Goal: Task Accomplishment & Management: Use online tool/utility

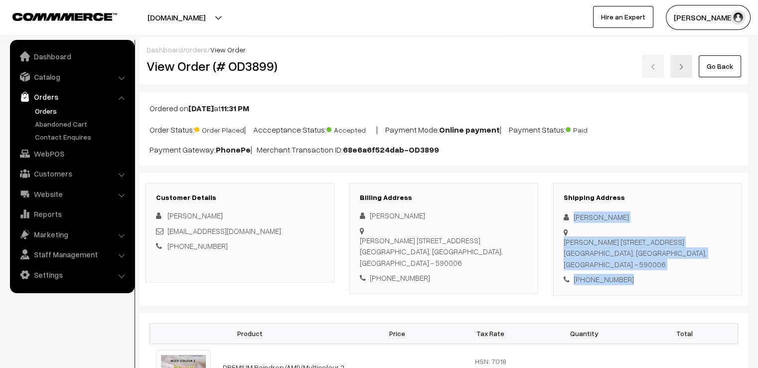
click at [713, 64] on link "Go Back" at bounding box center [720, 66] width 42 height 22
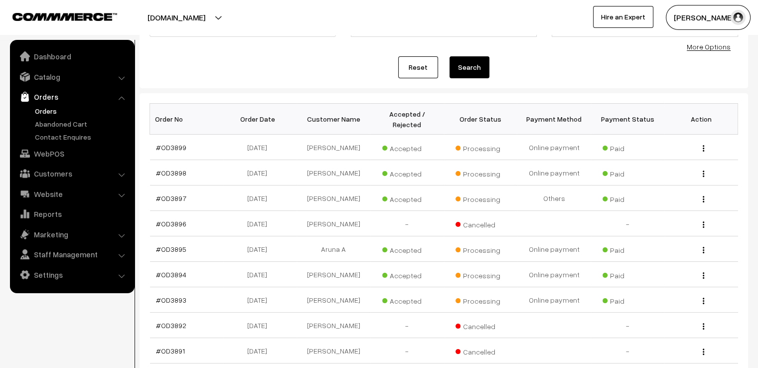
scroll to position [103, 0]
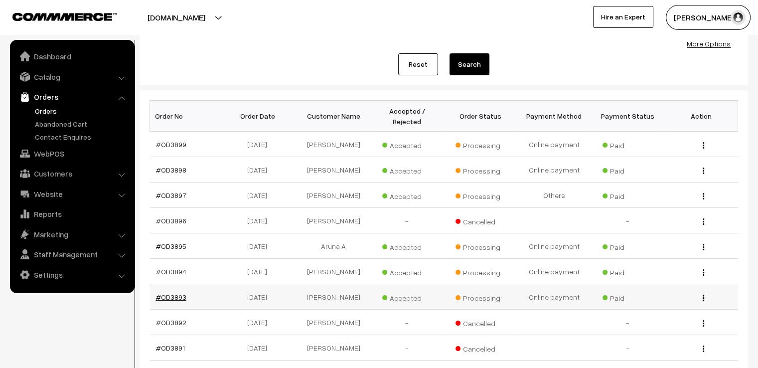
click at [176, 301] on link "#OD3893" at bounding box center [171, 297] width 30 height 8
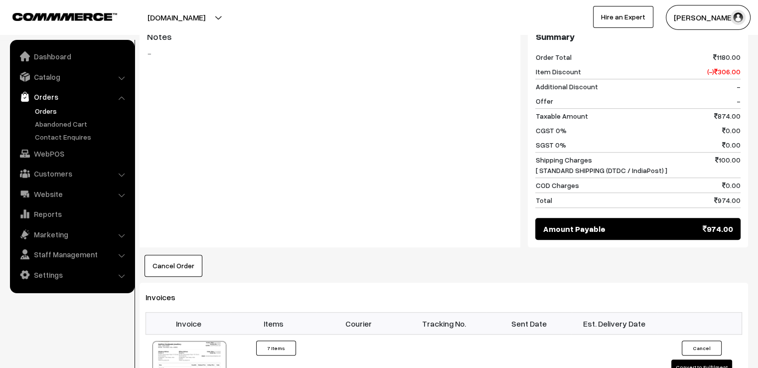
scroll to position [642, 0]
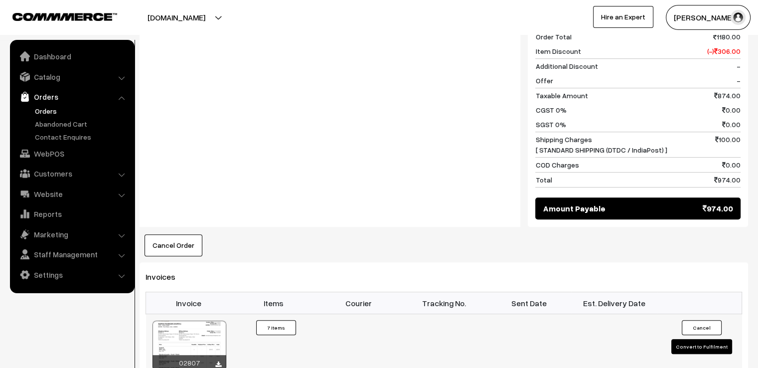
click at [713, 339] on button "Convert to Fulfilment" at bounding box center [701, 346] width 61 height 15
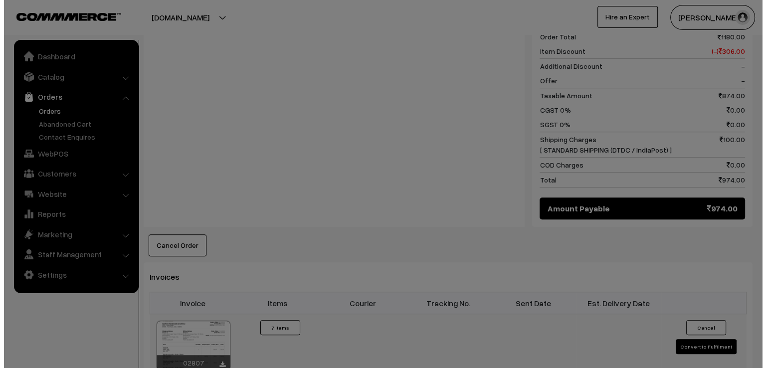
scroll to position [643, 0]
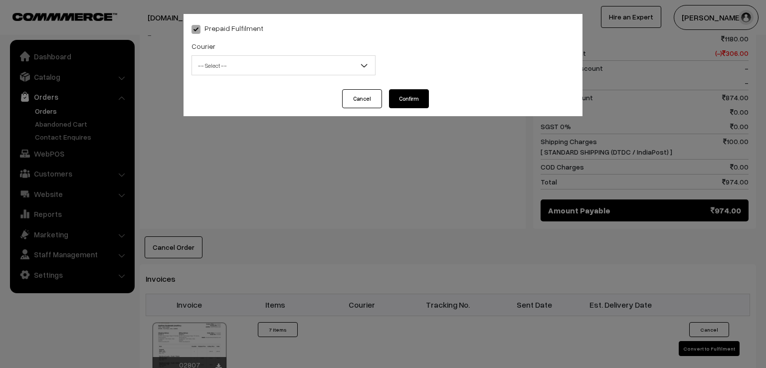
click at [255, 64] on span "-- Select --" at bounding box center [283, 65] width 183 height 17
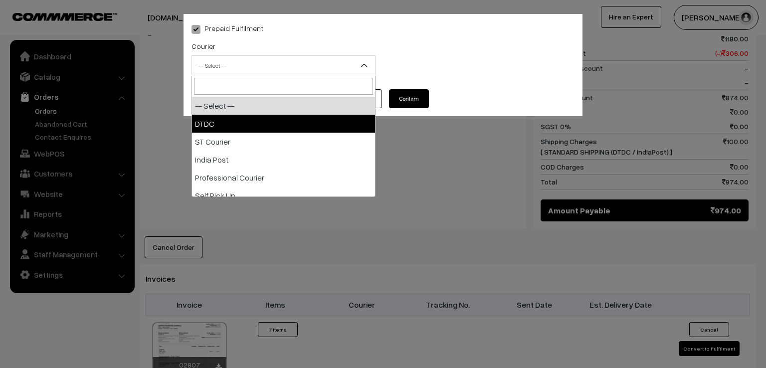
select select "1"
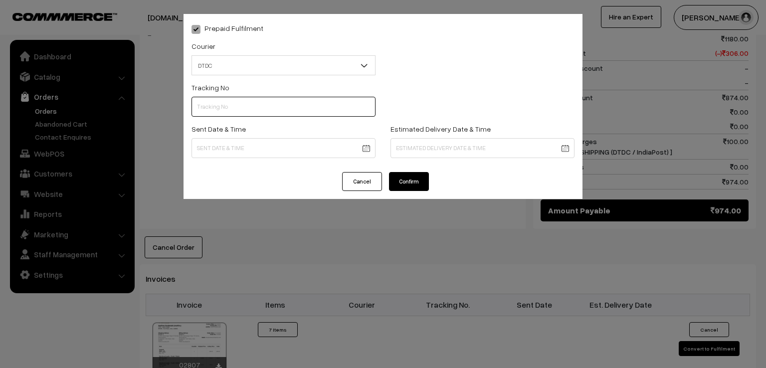
click at [228, 106] on input "text" at bounding box center [283, 107] width 184 height 20
type input "D1007858199"
click at [248, 140] on body "Thank you for showing interest. Our team will call you shortly. Close varnambya…" at bounding box center [383, 3] width 766 height 1293
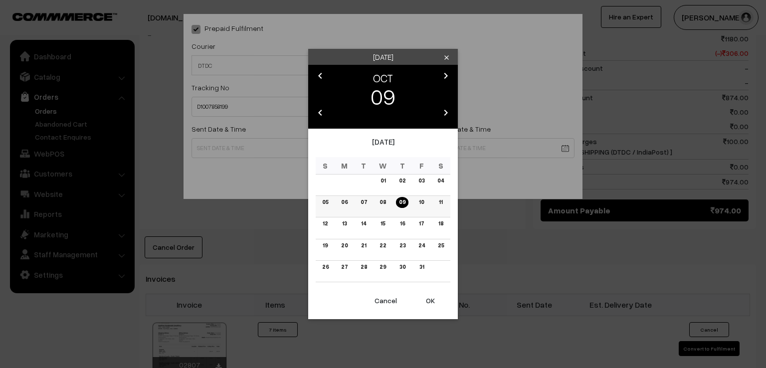
click at [386, 200] on link "08" at bounding box center [382, 202] width 12 height 10
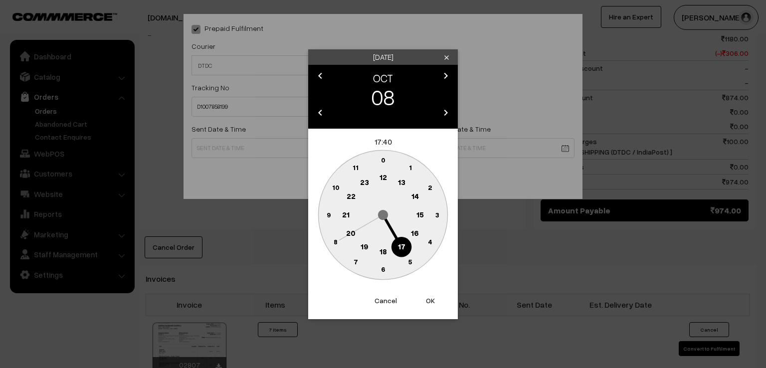
click at [323, 221] on circle at bounding box center [328, 214] width 20 height 20
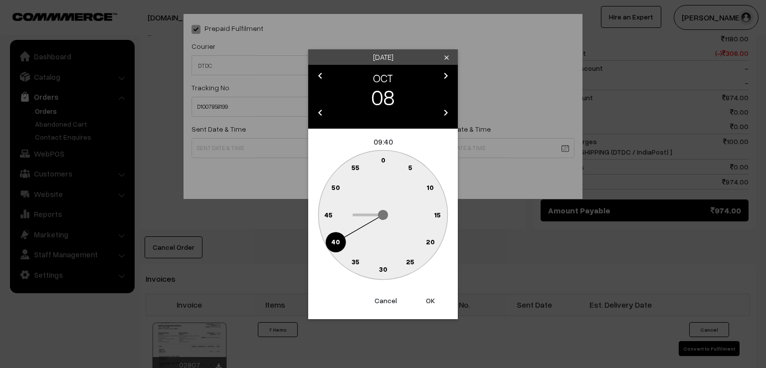
click at [383, 158] on text "0" at bounding box center [383, 160] width 4 height 8
type input "08-10-2025 09:00"
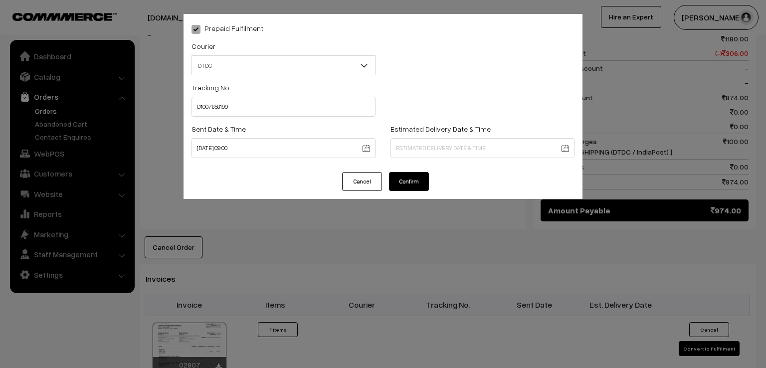
click at [402, 177] on button "Confirm" at bounding box center [409, 181] width 40 height 19
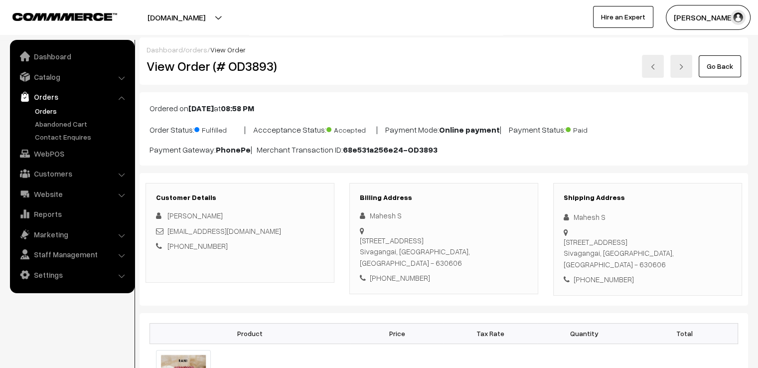
click at [741, 60] on link "Go Back" at bounding box center [720, 66] width 42 height 22
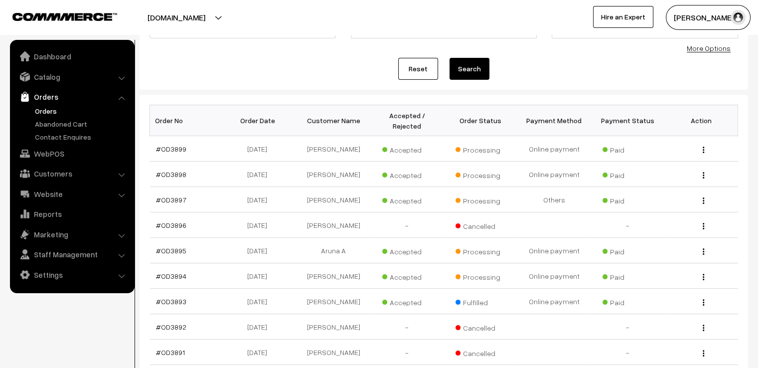
scroll to position [100, 0]
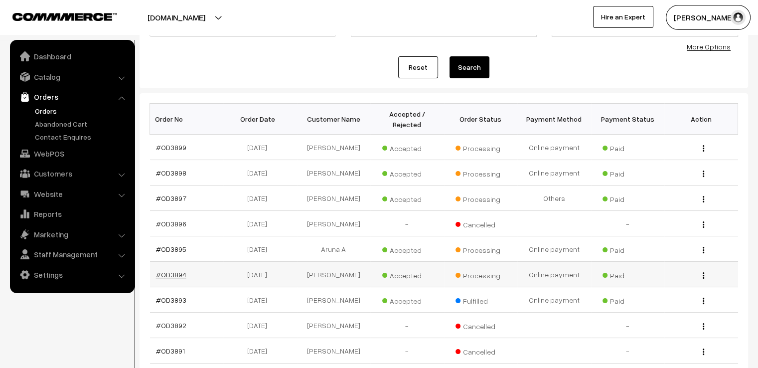
click at [178, 272] on link "#OD3894" at bounding box center [171, 274] width 30 height 8
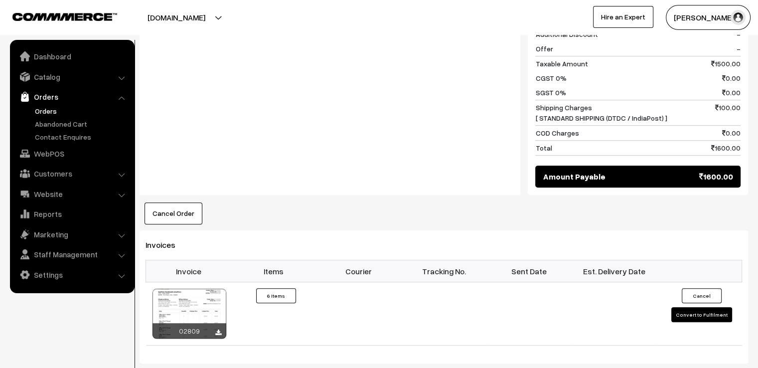
scroll to position [809, 0]
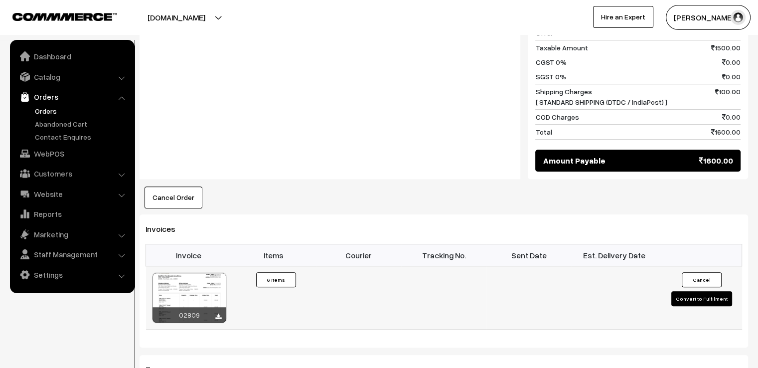
click at [697, 291] on button "Convert to Fulfilment" at bounding box center [701, 298] width 61 height 15
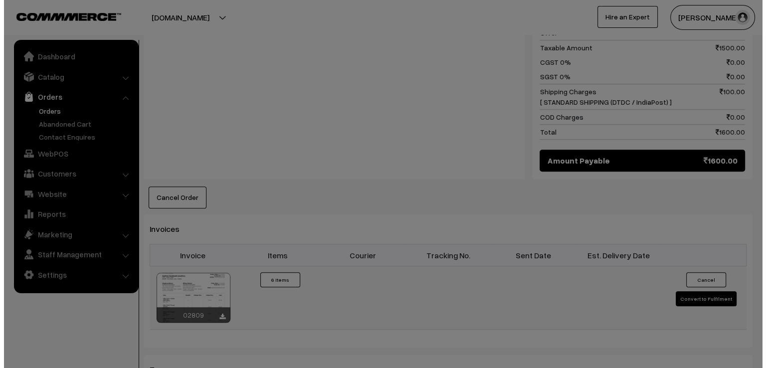
scroll to position [814, 0]
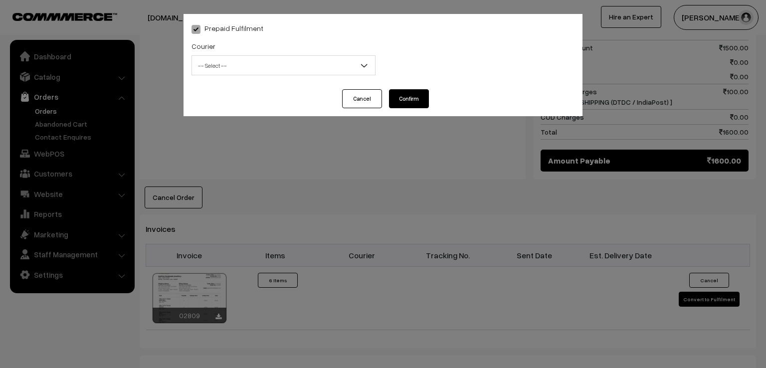
click at [216, 68] on span "-- Select --" at bounding box center [283, 65] width 183 height 17
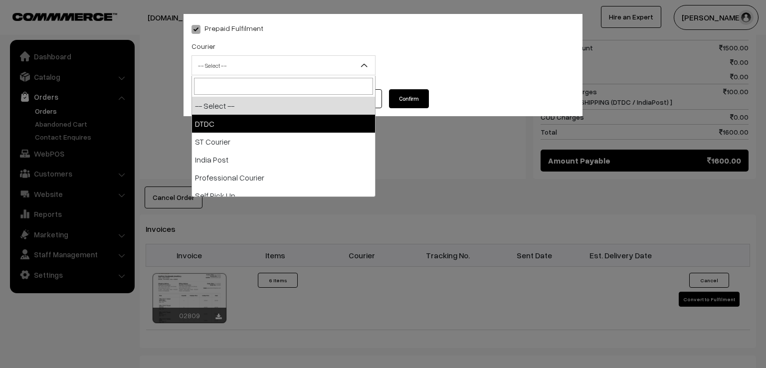
select select "1"
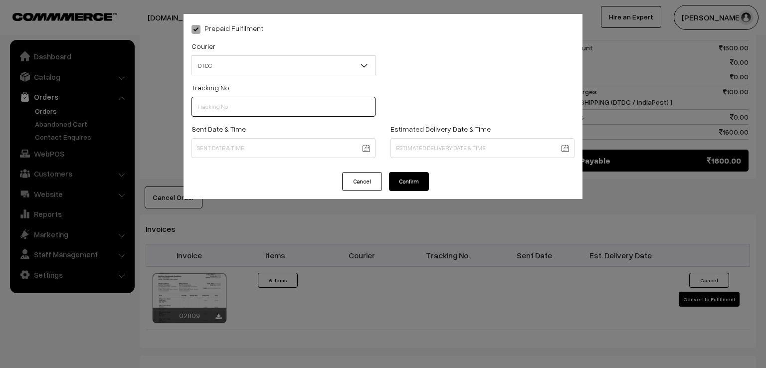
click at [217, 104] on input "text" at bounding box center [283, 107] width 184 height 20
type input "D1007858200"
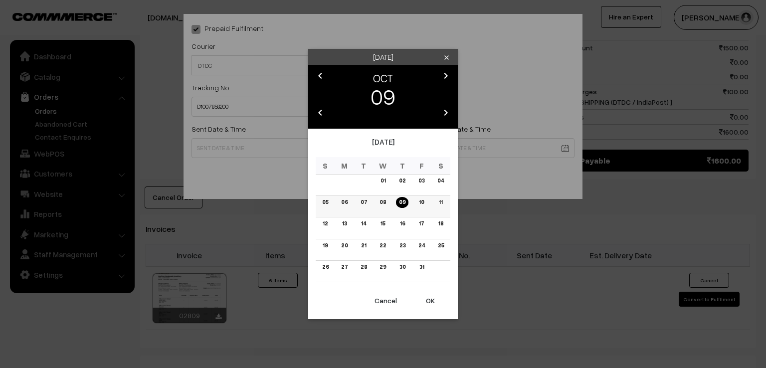
click at [380, 205] on link "08" at bounding box center [382, 202] width 12 height 10
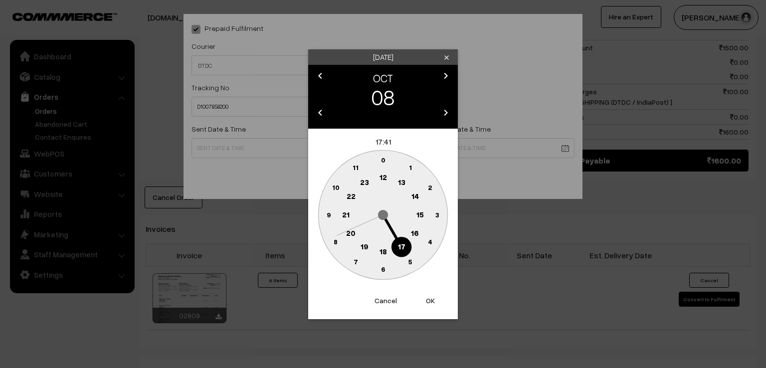
click at [323, 212] on circle at bounding box center [328, 214] width 20 height 20
click at [382, 160] on text "0" at bounding box center [383, 160] width 4 height 8
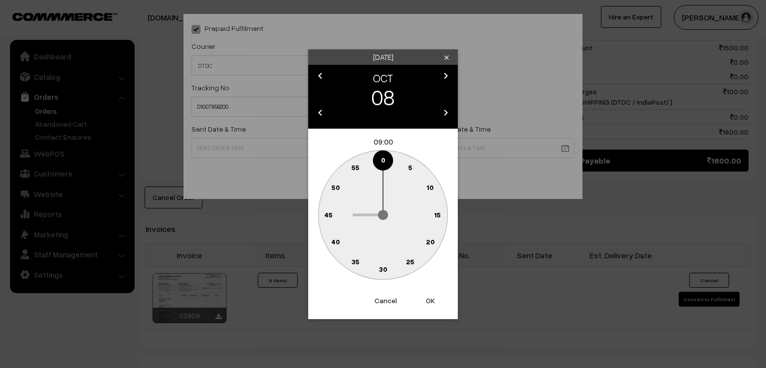
type input "[DATE] 09:00"
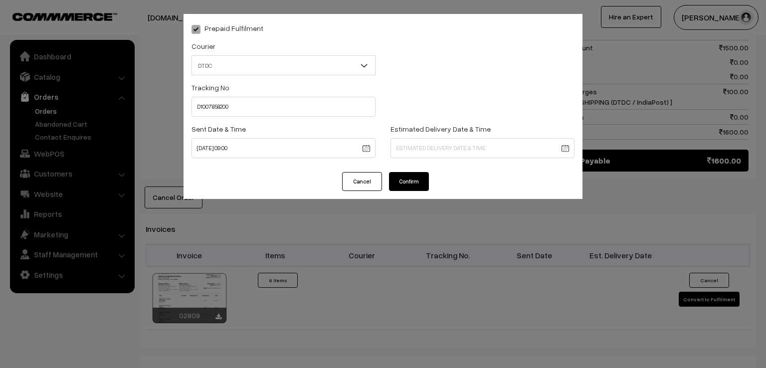
click at [412, 178] on button "Confirm" at bounding box center [409, 181] width 40 height 19
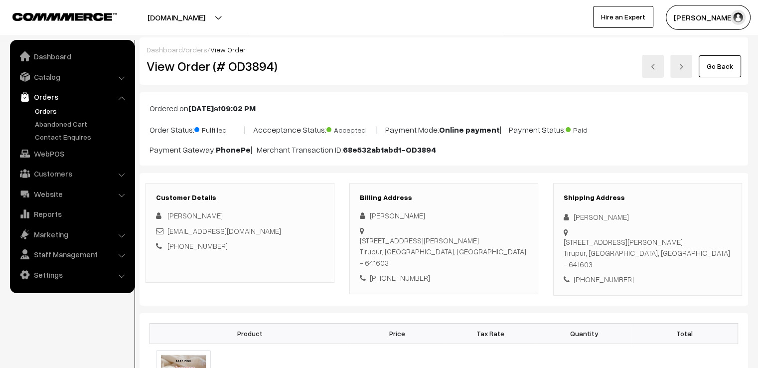
click at [718, 65] on link "Go Back" at bounding box center [720, 66] width 42 height 22
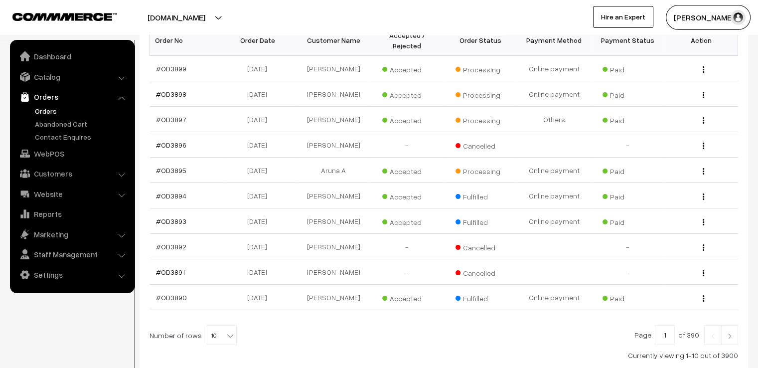
scroll to position [179, 0]
click at [170, 168] on link "#OD3895" at bounding box center [171, 169] width 30 height 8
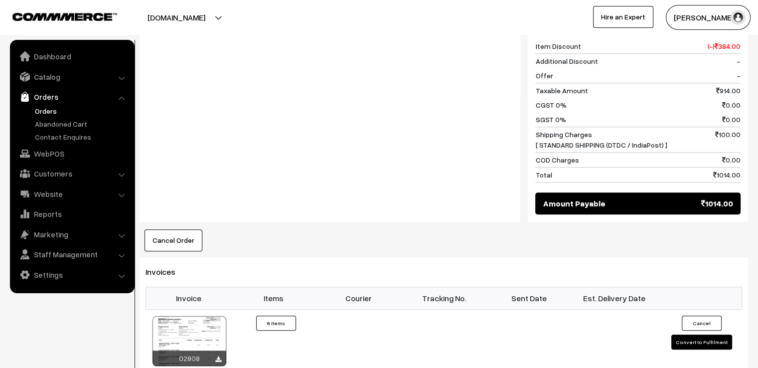
scroll to position [937, 0]
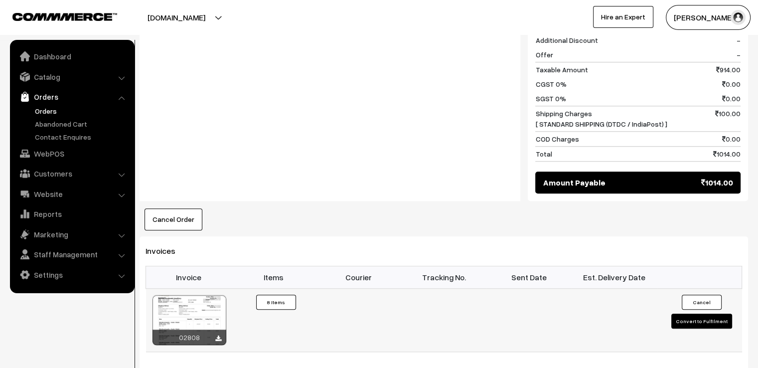
click at [720, 313] on button "Convert to Fulfilment" at bounding box center [701, 320] width 61 height 15
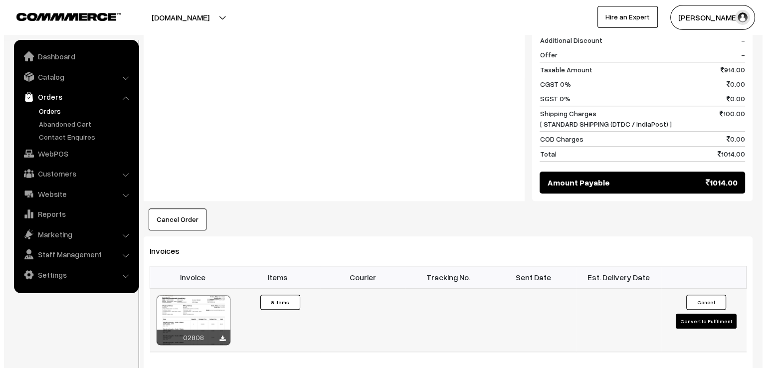
scroll to position [943, 0]
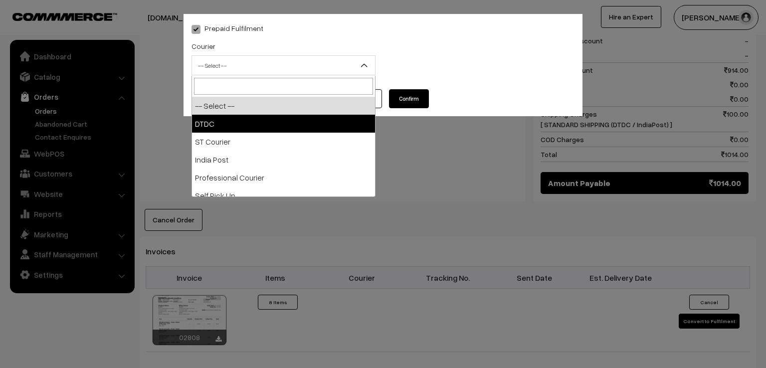
drag, startPoint x: 231, startPoint y: 61, endPoint x: 214, endPoint y: 128, distance: 68.4
select select "1"
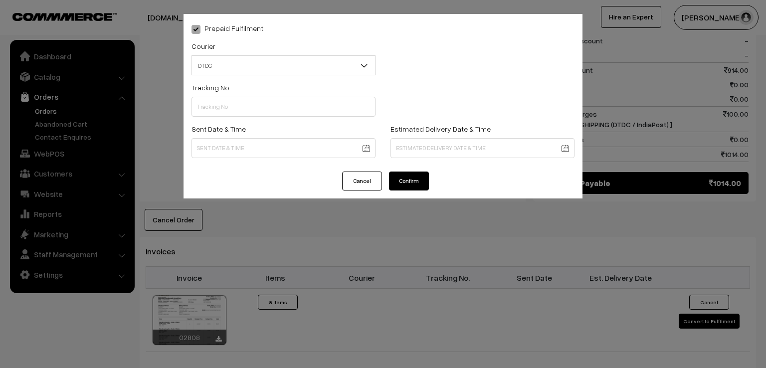
click at [214, 128] on label "Sent Date & Time" at bounding box center [218, 129] width 54 height 10
click at [215, 102] on input "text" at bounding box center [283, 107] width 184 height 20
type input "D2003855166"
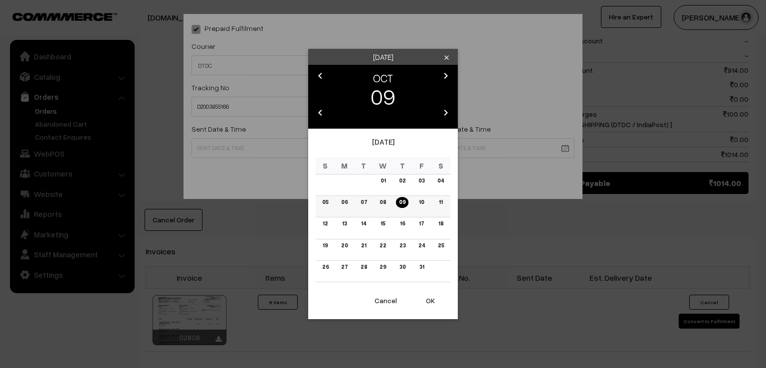
click at [386, 204] on link "08" at bounding box center [382, 202] width 12 height 10
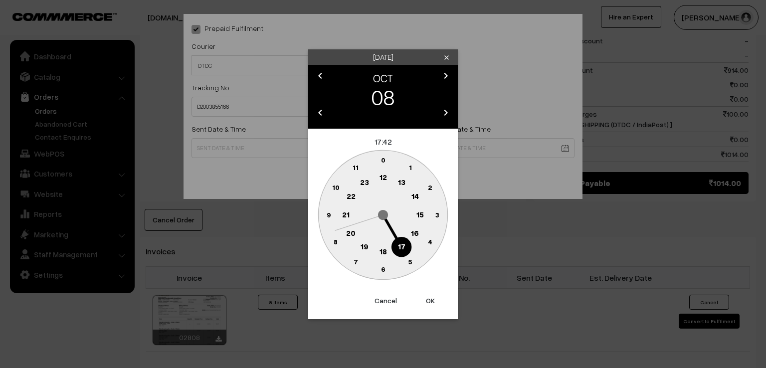
click at [322, 216] on circle at bounding box center [328, 214] width 20 height 20
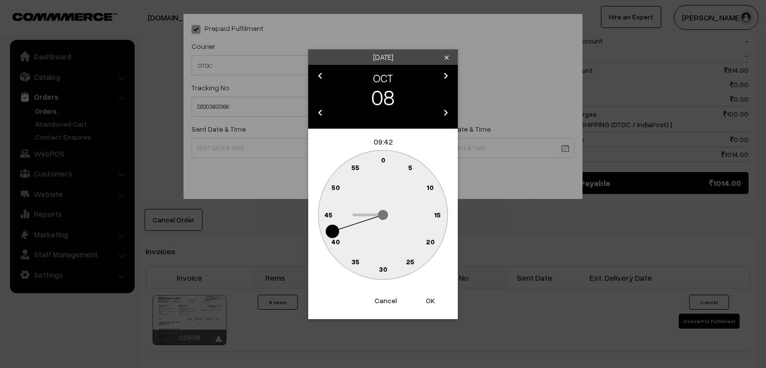
click at [381, 160] on text "0" at bounding box center [383, 160] width 4 height 8
type input "08-10-2025 09:00"
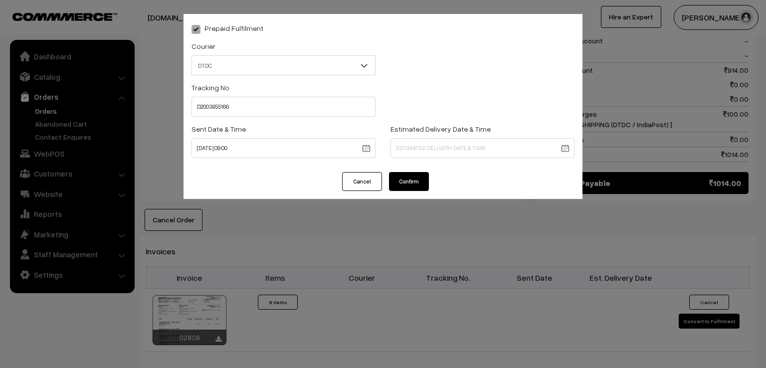
click at [397, 184] on button "Confirm" at bounding box center [409, 181] width 40 height 19
